Goal: Task Accomplishment & Management: Manage account settings

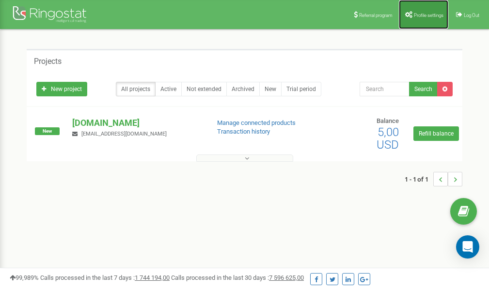
click at [416, 13] on span "Profile settings" at bounding box center [429, 15] width 30 height 5
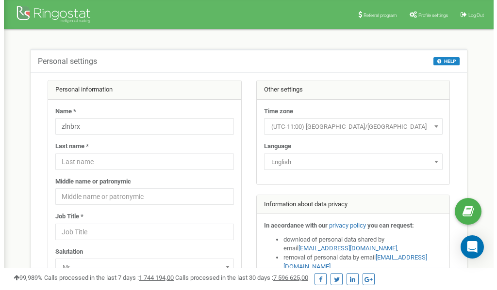
scroll to position [48, 0]
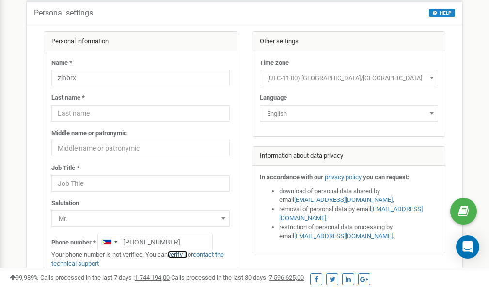
click at [182, 254] on link "verify it" at bounding box center [178, 254] width 20 height 7
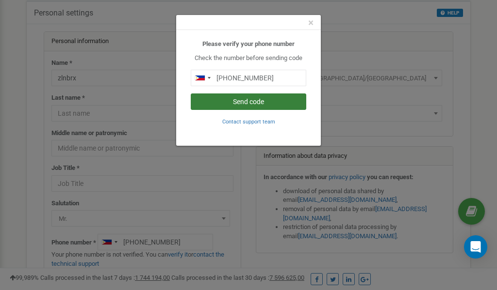
click at [252, 101] on button "Send code" at bounding box center [248, 102] width 115 height 16
